Goal: Information Seeking & Learning: Learn about a topic

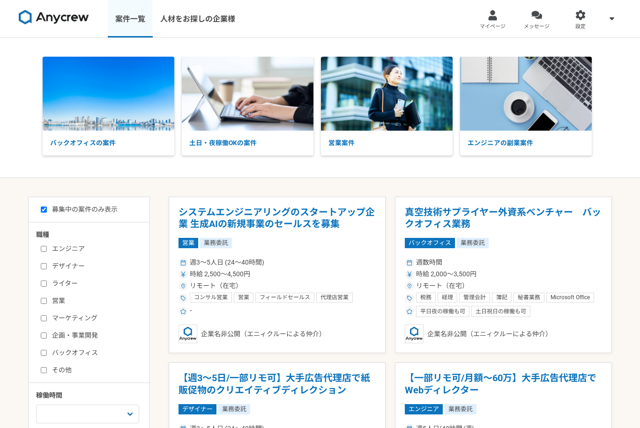
click at [121, 22] on link "案件一覧" at bounding box center [130, 18] width 45 height 37
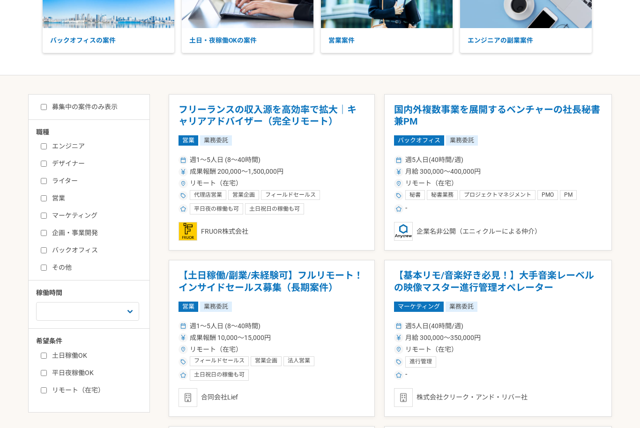
scroll to position [103, 0]
click at [96, 98] on div "募集中の案件のみ表示 職種 エンジニア デザイナー ライター 営業 マーケティング 企画・事業開発 バックオフィス その他 稼働時間 週1人日（8時間）以下 …" at bounding box center [89, 253] width 122 height 319
click at [52, 107] on label "募集中の案件のみ表示" at bounding box center [79, 107] width 77 height 10
click at [47, 107] on input "募集中の案件のみ表示" at bounding box center [44, 107] width 6 height 6
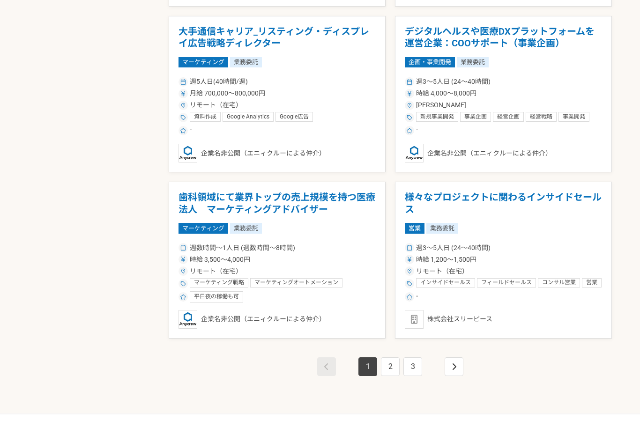
scroll to position [1524, 0]
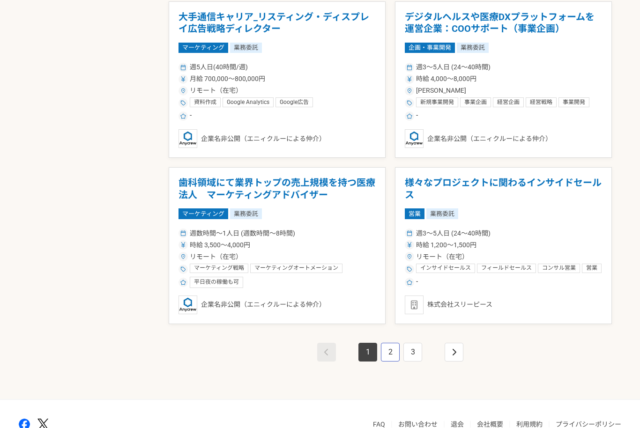
click at [384, 350] on link "2" at bounding box center [390, 353] width 19 height 19
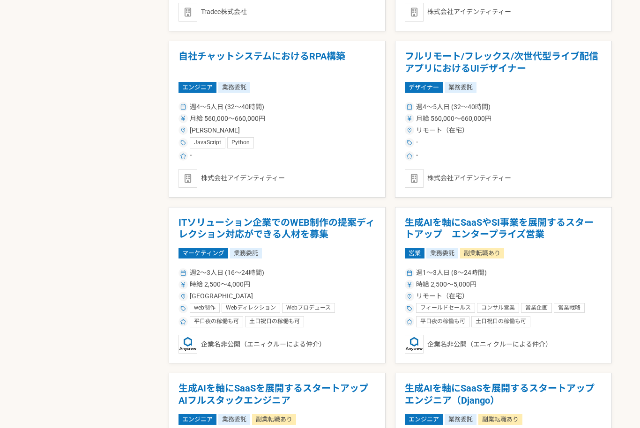
scroll to position [1447, 0]
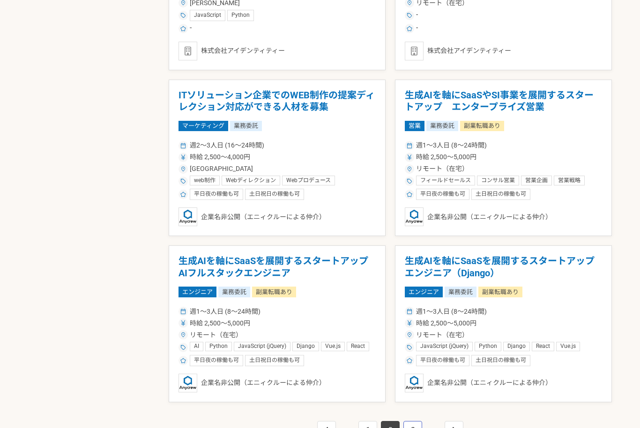
click at [416, 426] on link "3" at bounding box center [413, 430] width 19 height 19
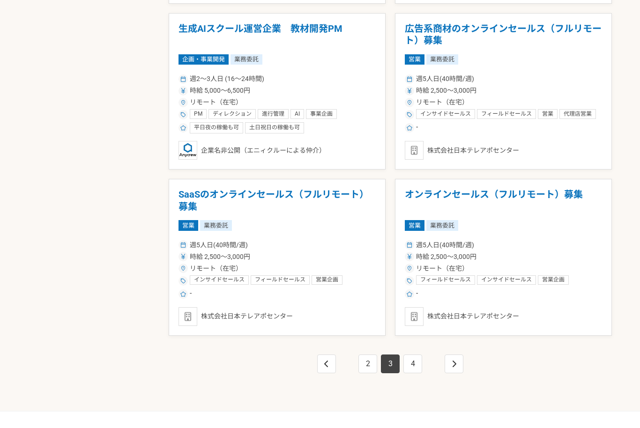
scroll to position [1544, 0]
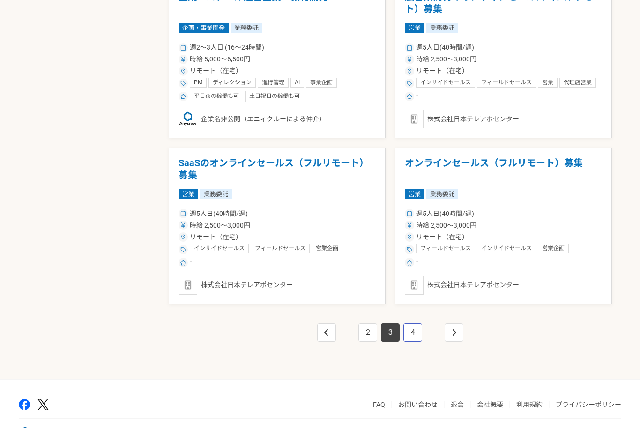
click at [415, 332] on link "4" at bounding box center [413, 333] width 19 height 19
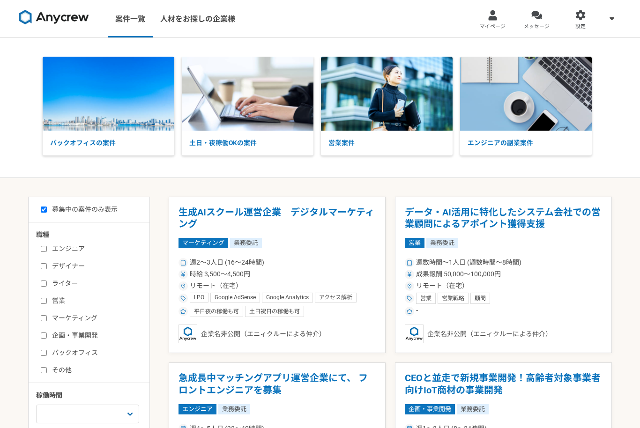
click at [45, 17] on img at bounding box center [54, 17] width 70 height 15
checkbox input "false"
